Goal: Check status: Check status

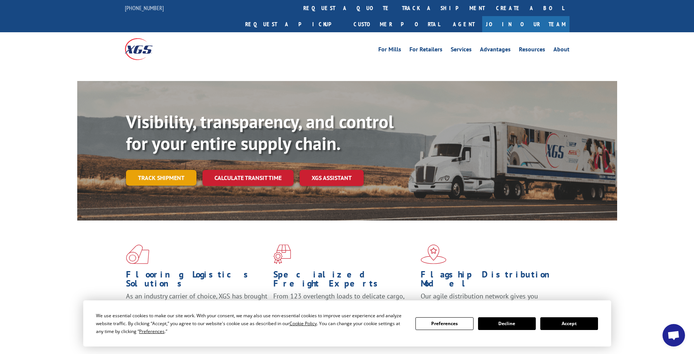
click at [146, 170] on link "Track shipment" at bounding box center [161, 178] width 70 height 16
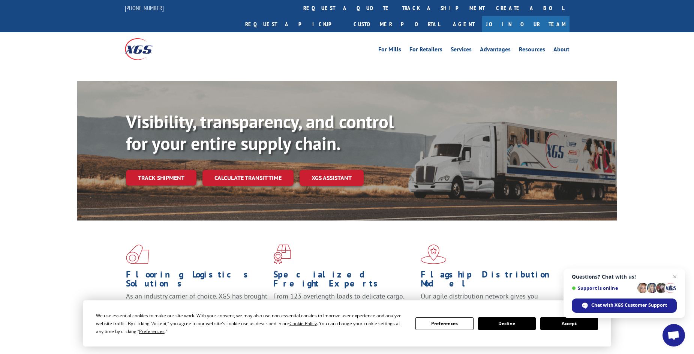
scroll to position [37, 0]
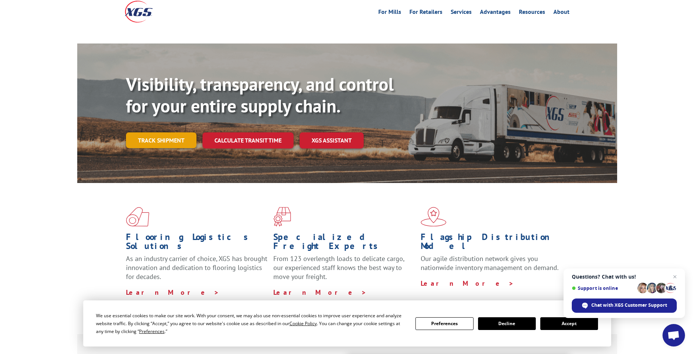
click at [172, 132] on link "Track shipment" at bounding box center [161, 140] width 70 height 16
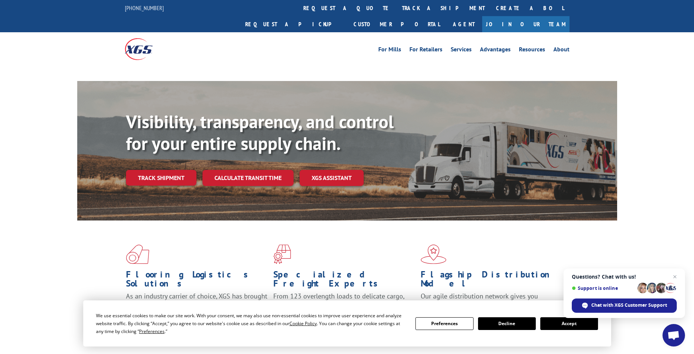
click at [564, 325] on button "Accept" at bounding box center [569, 323] width 58 height 13
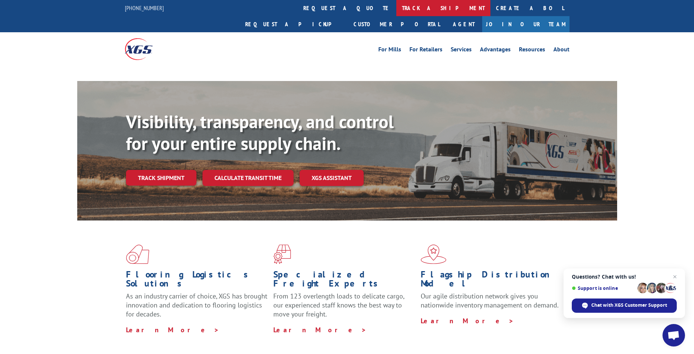
click at [396, 6] on link "track a shipment" at bounding box center [443, 8] width 94 height 16
click at [396, 4] on link "track a shipment" at bounding box center [443, 8] width 94 height 16
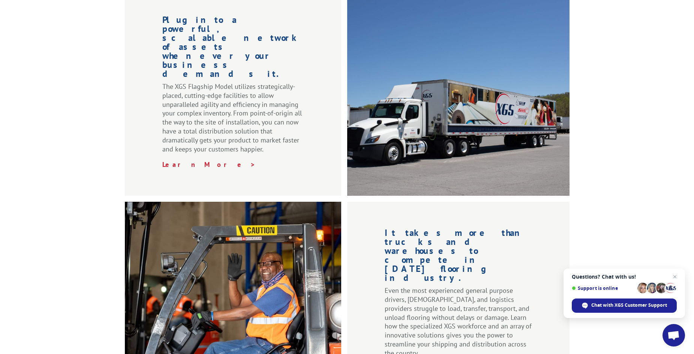
scroll to position [824, 0]
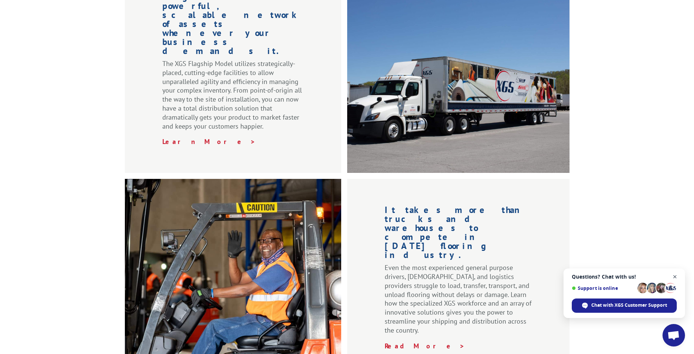
click at [677, 275] on span "Close chat" at bounding box center [674, 276] width 9 height 9
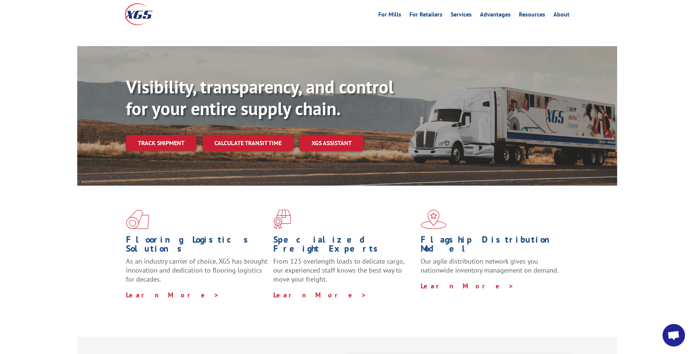
scroll to position [0, 0]
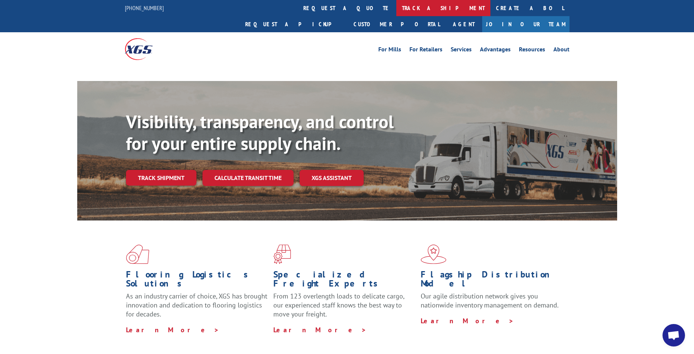
click at [396, 10] on link "track a shipment" at bounding box center [443, 8] width 94 height 16
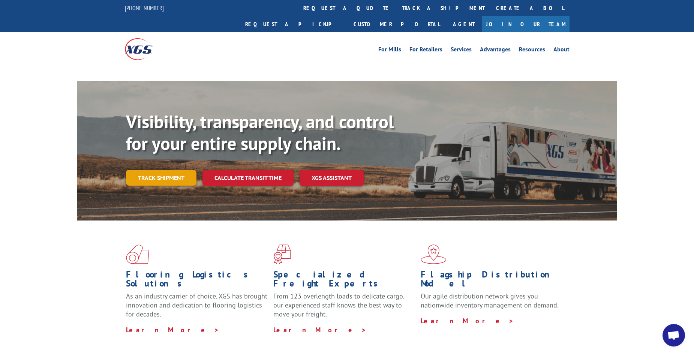
click at [166, 170] on link "Track shipment" at bounding box center [161, 178] width 70 height 16
click at [156, 170] on link "Track shipment" at bounding box center [161, 178] width 70 height 16
drag, startPoint x: 101, startPoint y: 0, endPoint x: 56, endPoint y: 32, distance: 55.1
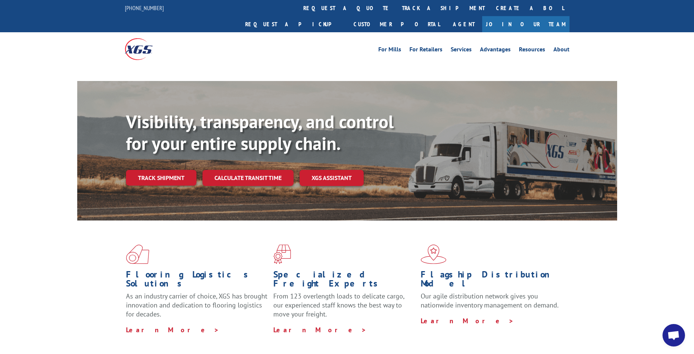
click at [56, 32] on div "For Mills For Retailers Services Advantages Resources About For Mills For Retai…" at bounding box center [347, 48] width 694 height 33
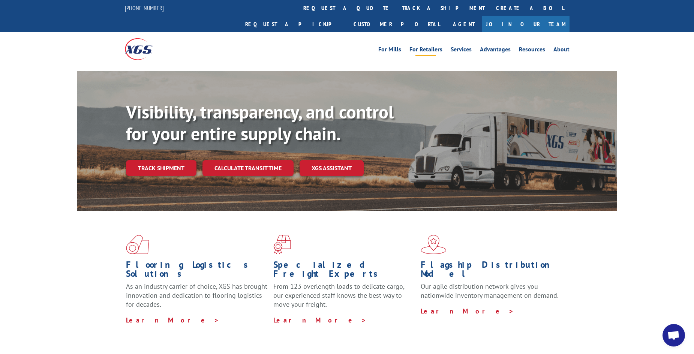
click at [422, 46] on link "For Retailers" at bounding box center [425, 50] width 33 height 8
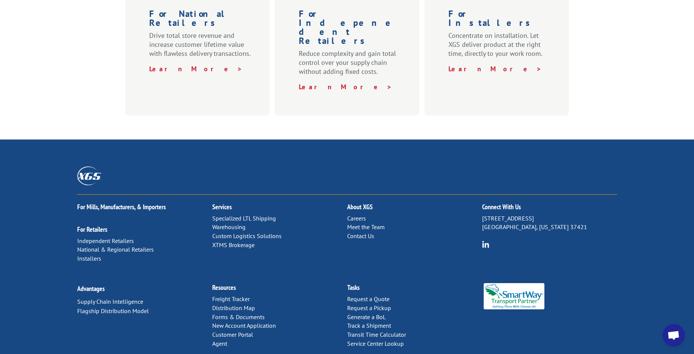
scroll to position [358, 0]
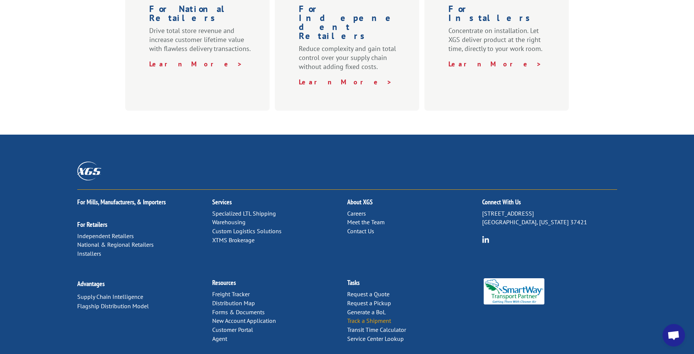
click at [360, 317] on link "Track a Shipment" at bounding box center [369, 320] width 44 height 7
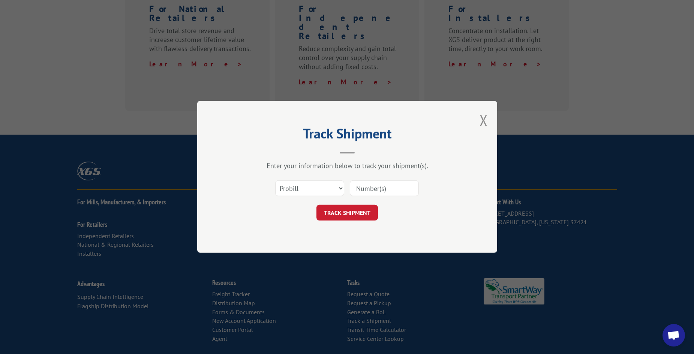
click at [366, 187] on input at bounding box center [384, 189] width 69 height 16
paste input "6047985"
type input "6047985"
click at [355, 210] on button "TRACK SHIPMENT" at bounding box center [346, 213] width 61 height 16
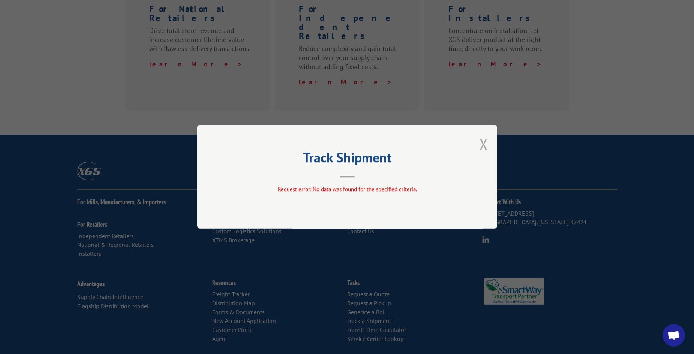
click at [486, 145] on button "Close modal" at bounding box center [483, 144] width 8 height 20
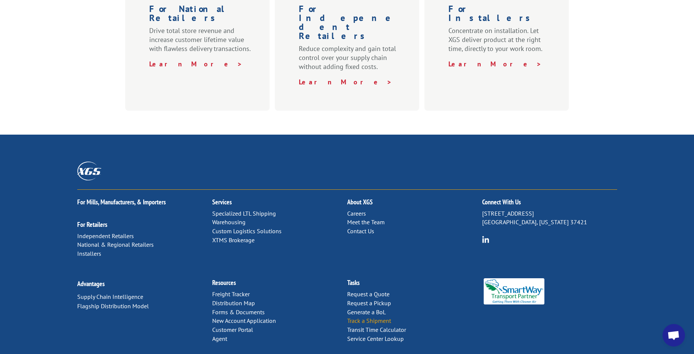
click at [367, 317] on link "Track a Shipment" at bounding box center [369, 320] width 44 height 7
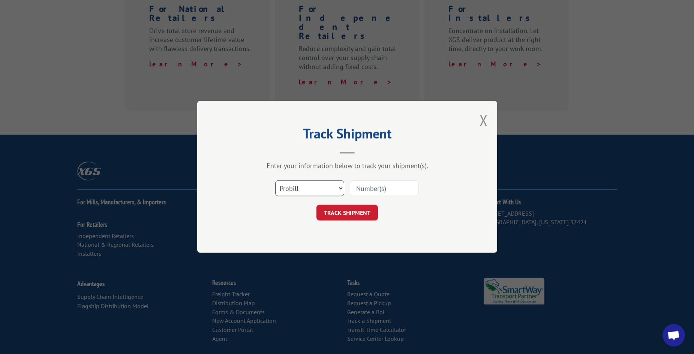
click at [342, 187] on select "Select category... Probill BOL PO" at bounding box center [309, 189] width 69 height 16
select select "bol"
click at [275, 181] on select "Select category... Probill BOL PO" at bounding box center [309, 189] width 69 height 16
click at [368, 187] on input at bounding box center [384, 189] width 69 height 16
paste input "6047985"
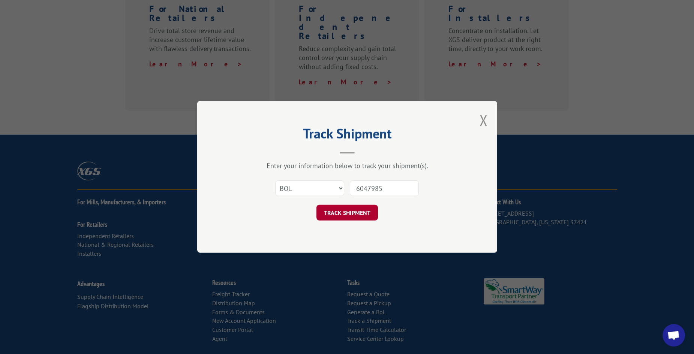
type input "6047985"
click at [339, 216] on button "TRACK SHIPMENT" at bounding box center [346, 213] width 61 height 16
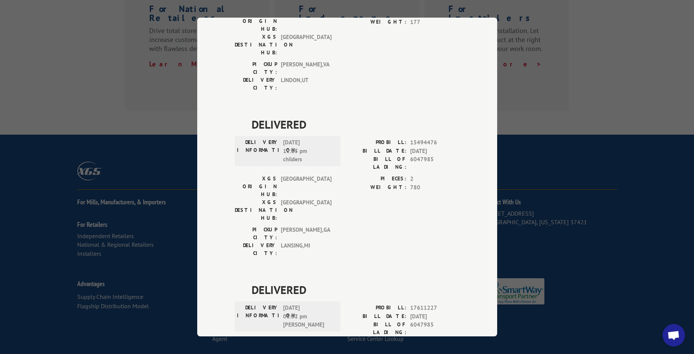
scroll to position [142, 0]
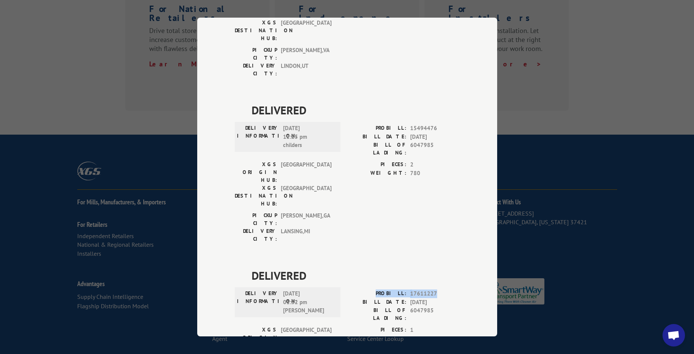
drag, startPoint x: 383, startPoint y: 208, endPoint x: 433, endPoint y: 208, distance: 50.2
click at [433, 289] on div "PROBILL: 17611227" at bounding box center [403, 293] width 112 height 9
copy div "PROBILL: 17611227"
click at [404, 295] on div "DELIVERED DELIVERY INFORMATION: 08/30/2022 01:42 pm JOHN M PROBILL: 13815322 BI…" at bounding box center [347, 184] width 225 height 496
click at [9, 109] on div "Track Shipment DELIVERED DELIVERY INFORMATION: 08/30/2022 01:42 pm JOHN M PROBI…" at bounding box center [347, 177] width 694 height 354
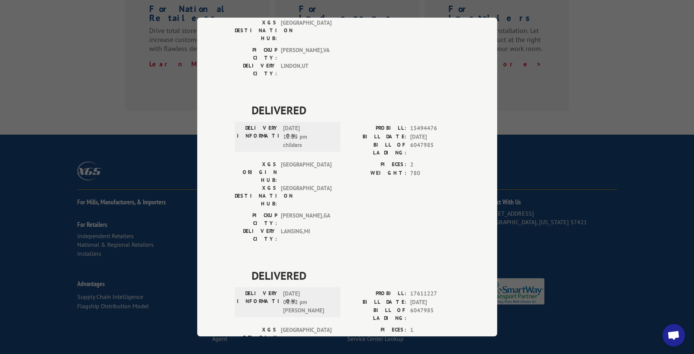
click at [403, 46] on div "DELIVERED DELIVERY INFORMATION: 08/30/2022 01:42 pm JOHN M PROBILL: 13815322 BI…" at bounding box center [347, 184] width 225 height 496
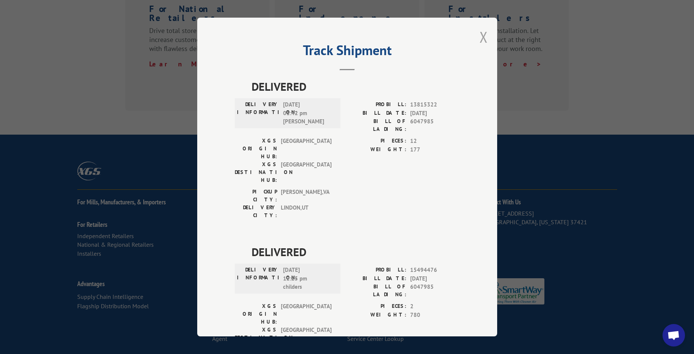
click at [480, 38] on button "Close modal" at bounding box center [483, 37] width 8 height 20
